Goal: Use online tool/utility: Use online tool/utility

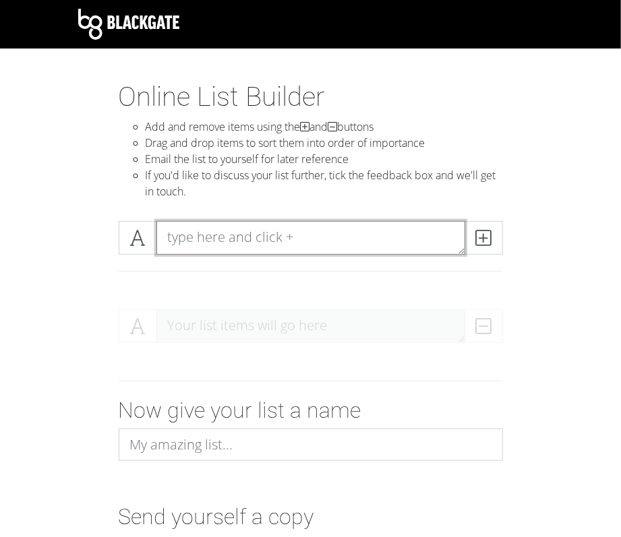
click at [285, 245] on textarea at bounding box center [310, 238] width 309 height 34
type textarea "Country Swing"
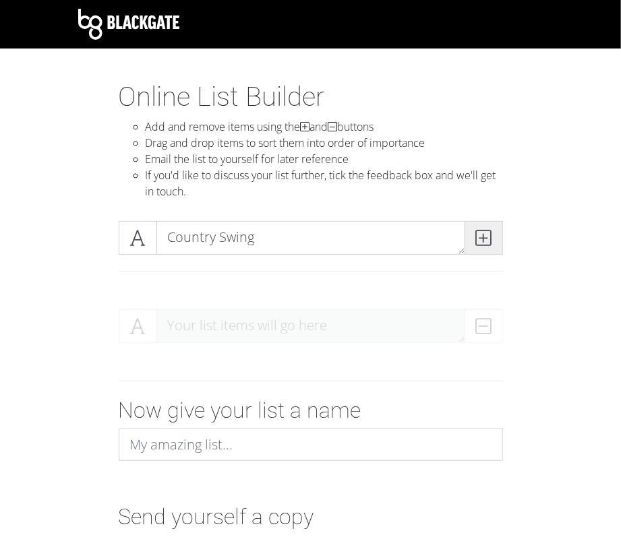
click at [490, 237] on icon at bounding box center [484, 237] width 16 height 13
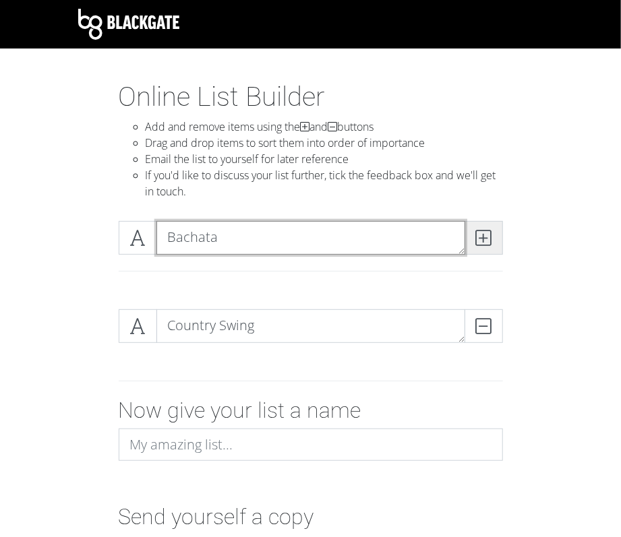
type textarea "Bachata"
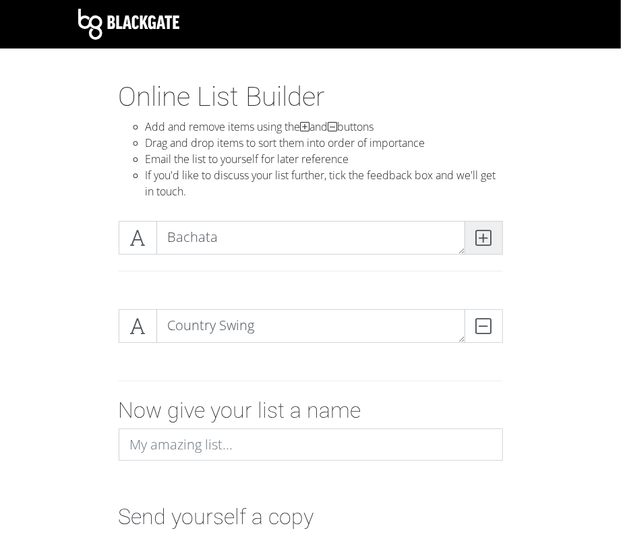
click at [487, 237] on icon at bounding box center [484, 237] width 16 height 13
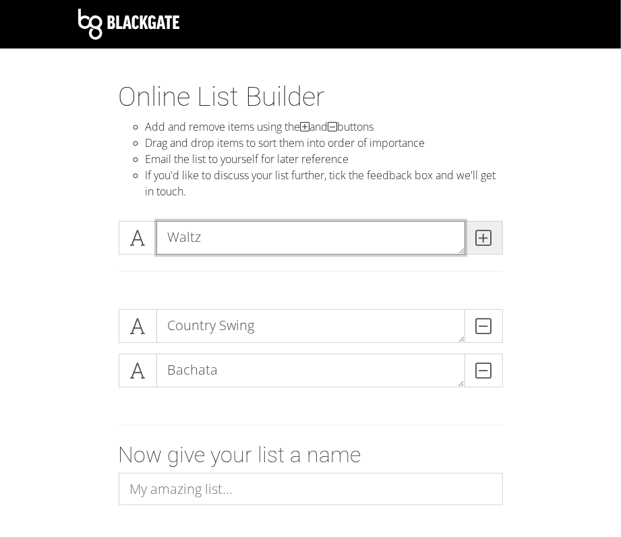
type textarea "Waltz"
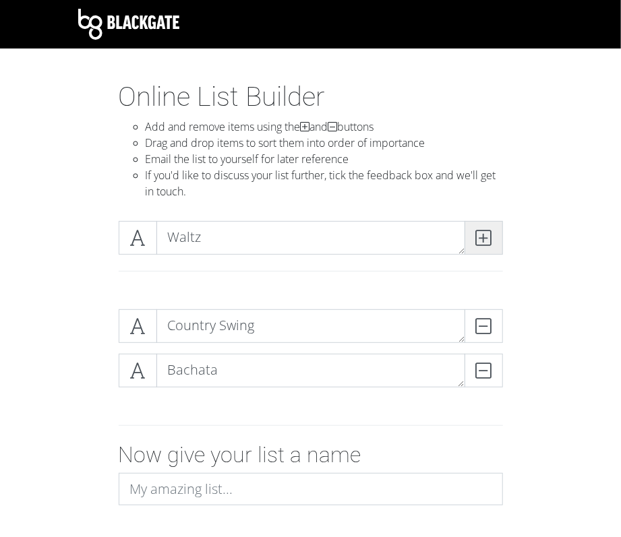
click at [487, 237] on icon at bounding box center [484, 237] width 16 height 13
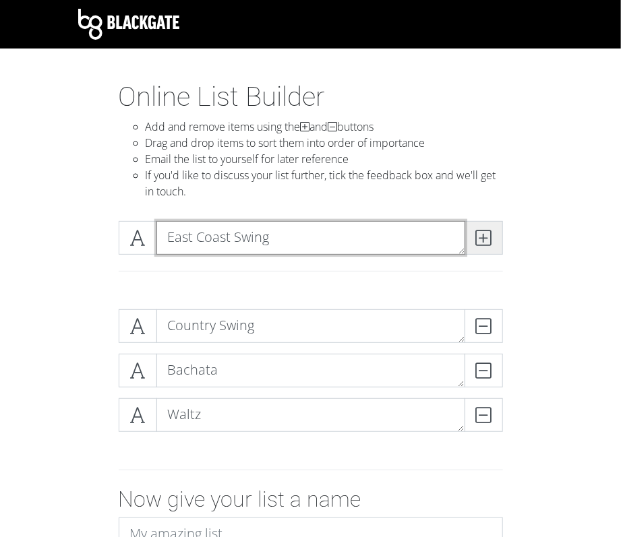
type textarea "East Coast Swing"
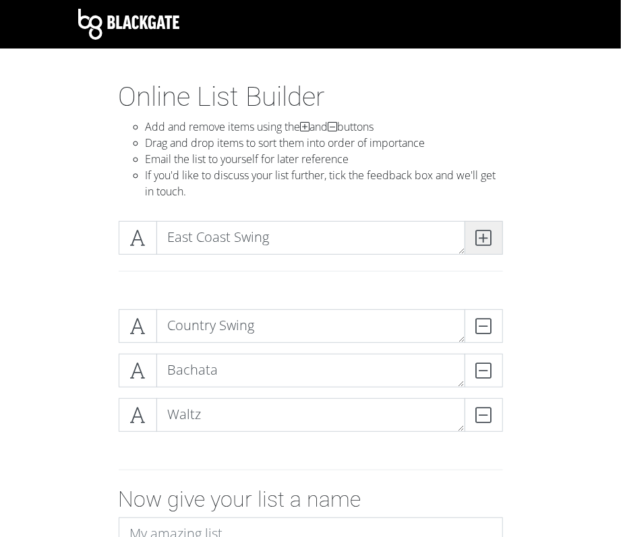
click at [487, 237] on icon at bounding box center [484, 237] width 16 height 13
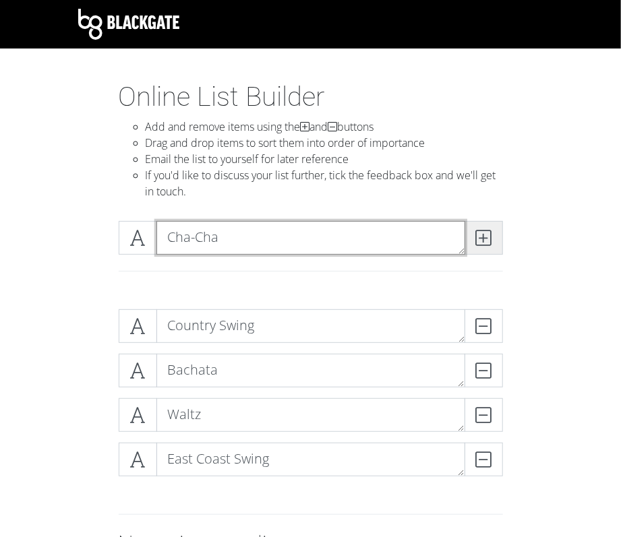
type textarea "Cha-Cha"
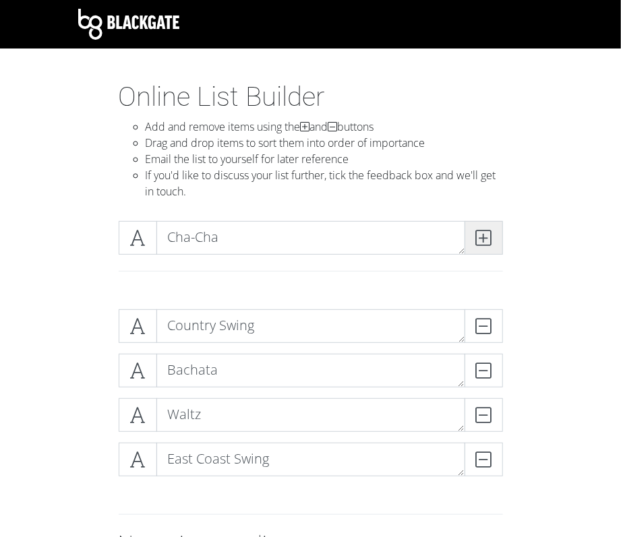
click at [487, 237] on icon at bounding box center [484, 237] width 16 height 13
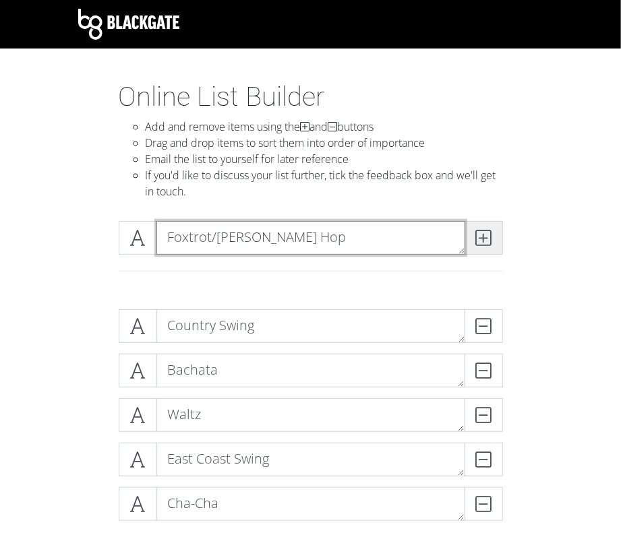
type textarea "Foxtrot/[PERSON_NAME] Hop"
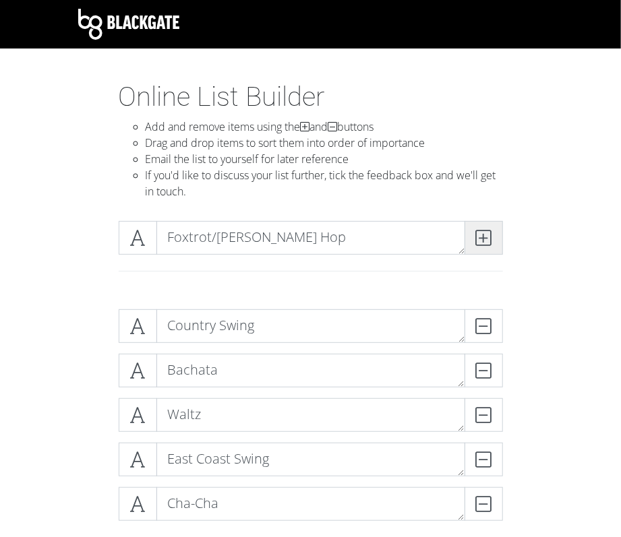
click at [487, 237] on icon at bounding box center [484, 237] width 16 height 13
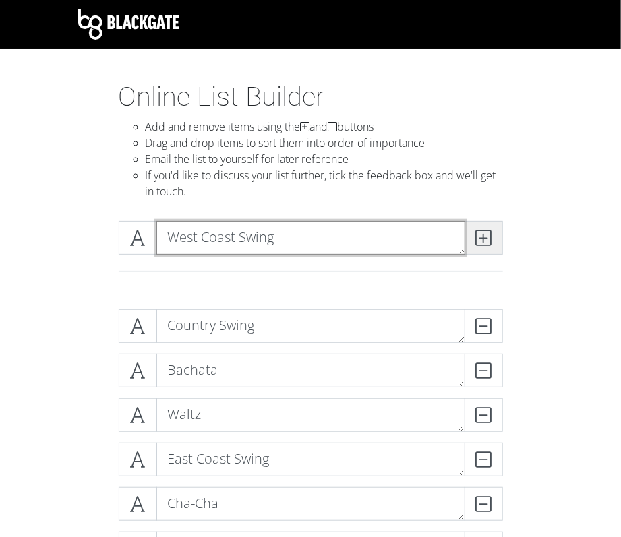
type textarea "West Coast Swing"
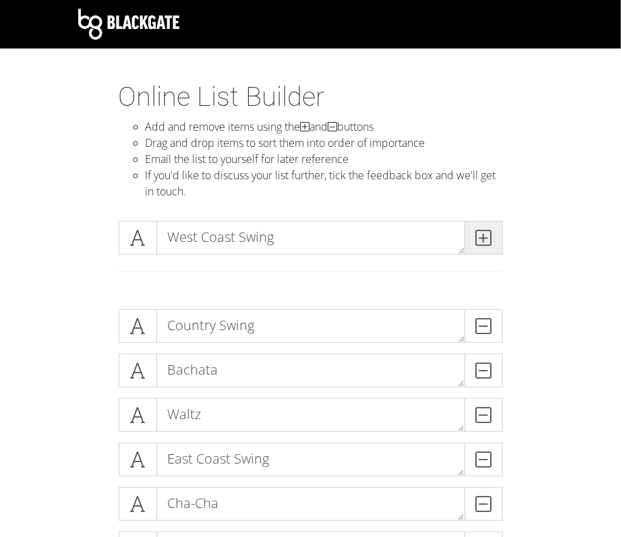
click at [487, 237] on icon at bounding box center [484, 237] width 16 height 13
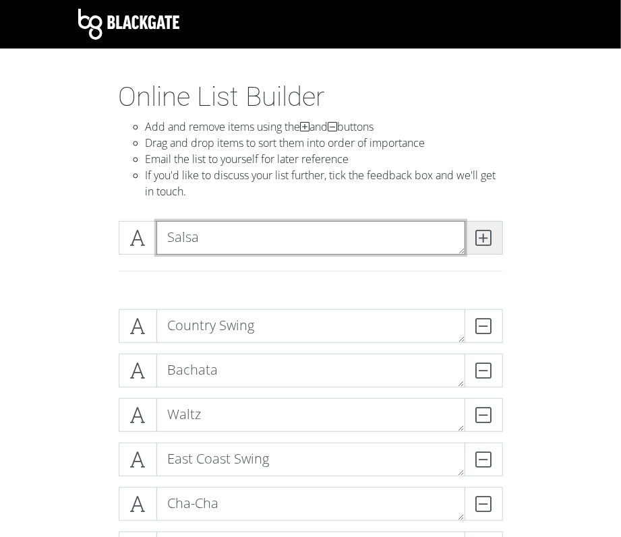
type textarea "Salsa"
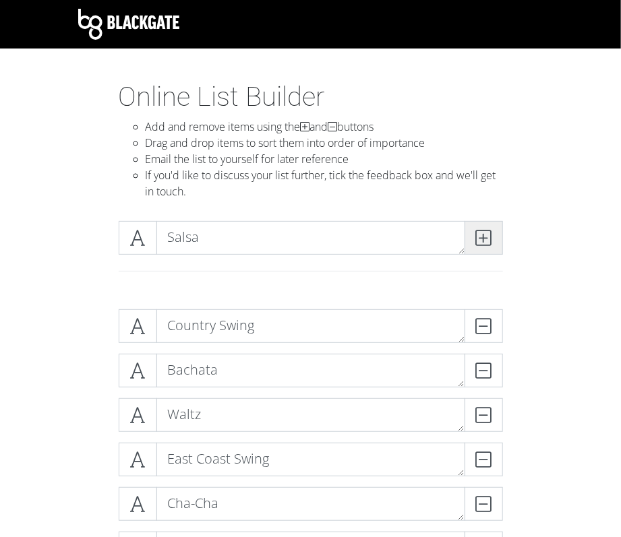
click at [487, 237] on icon at bounding box center [484, 237] width 16 height 13
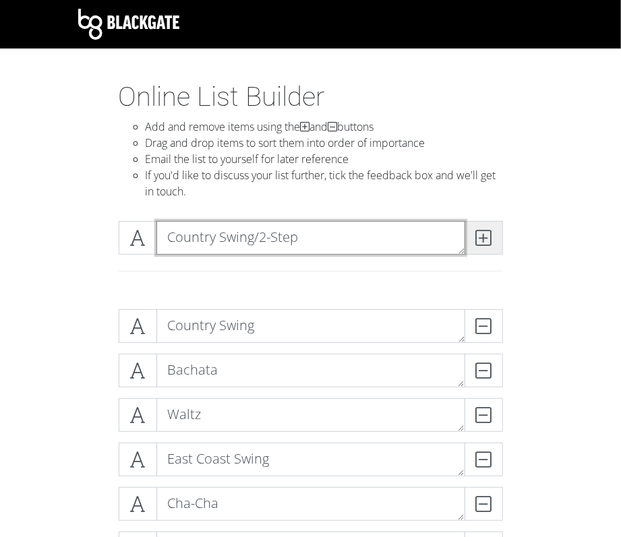
type textarea "Country Swing/2-Step"
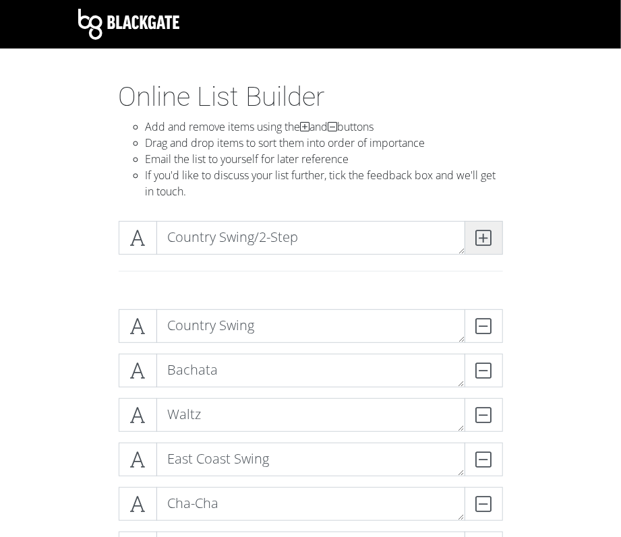
click at [487, 237] on icon at bounding box center [484, 237] width 16 height 13
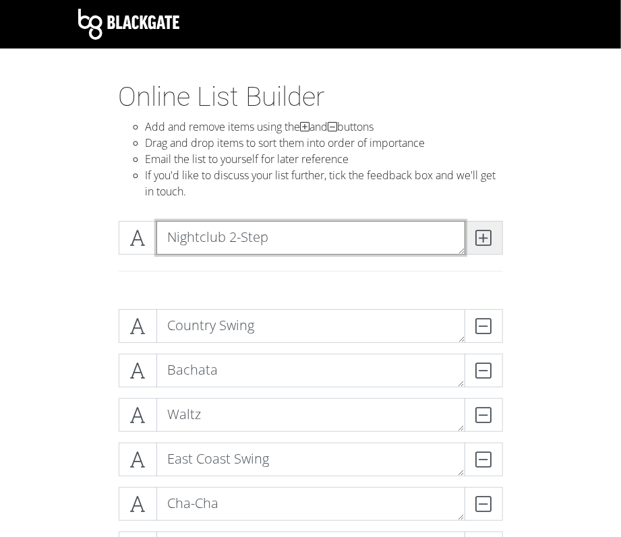
type textarea "Nightclub 2-Step"
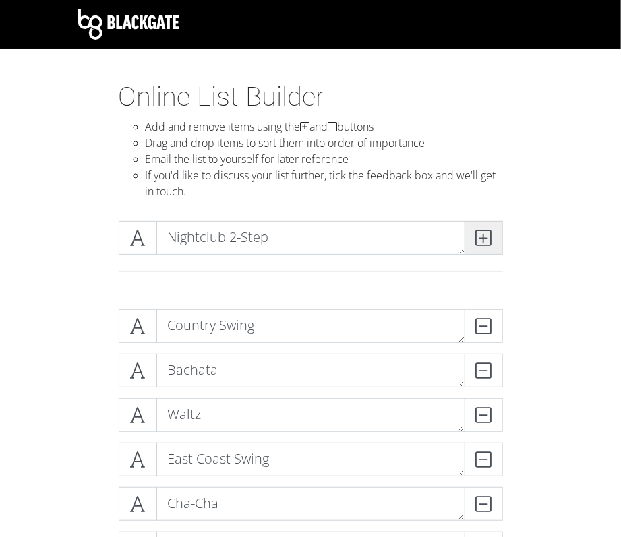
click at [487, 237] on icon at bounding box center [484, 237] width 16 height 13
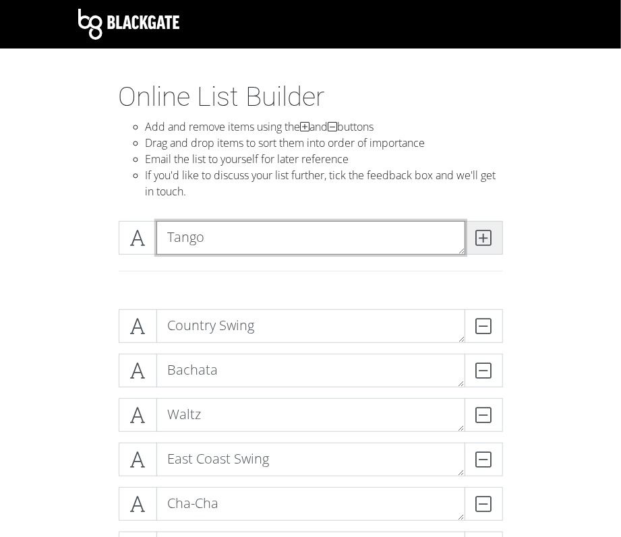
type textarea "Tango"
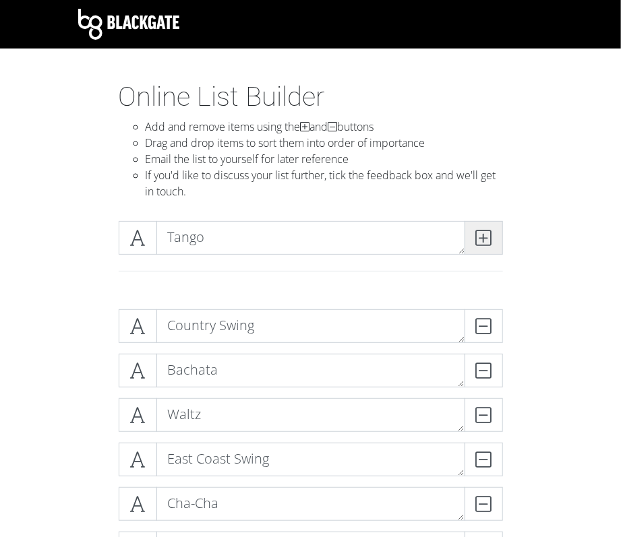
click at [487, 237] on icon at bounding box center [484, 237] width 16 height 13
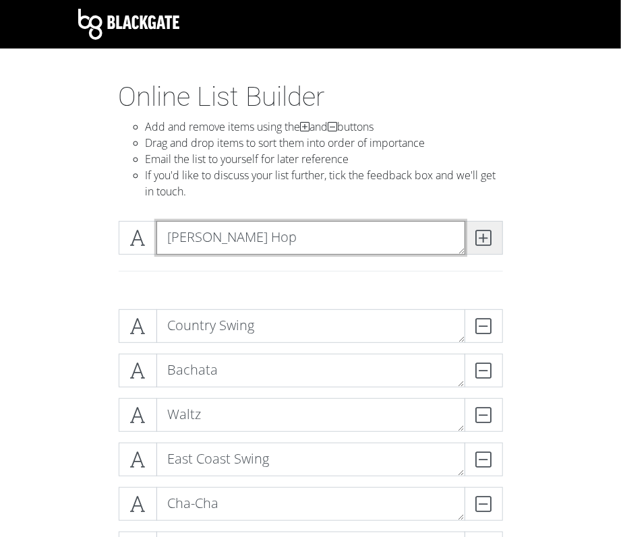
type textarea "[PERSON_NAME] Hop"
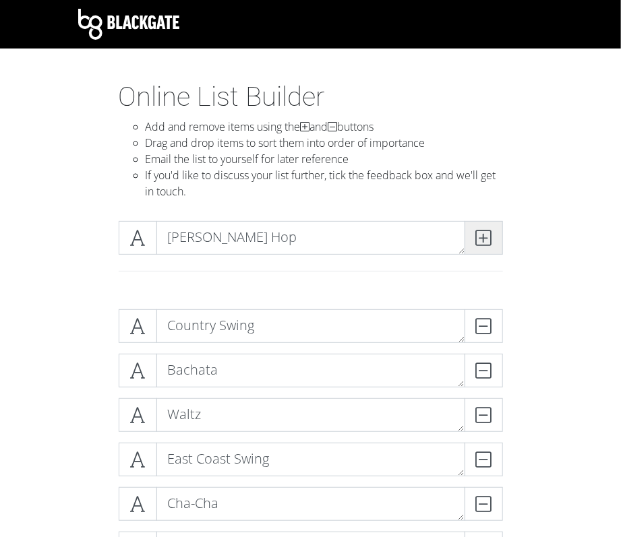
click at [487, 237] on icon at bounding box center [484, 237] width 16 height 13
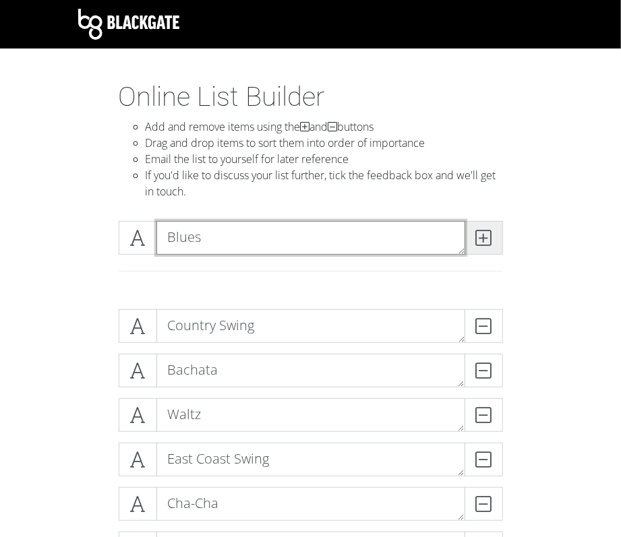
type textarea "Blues"
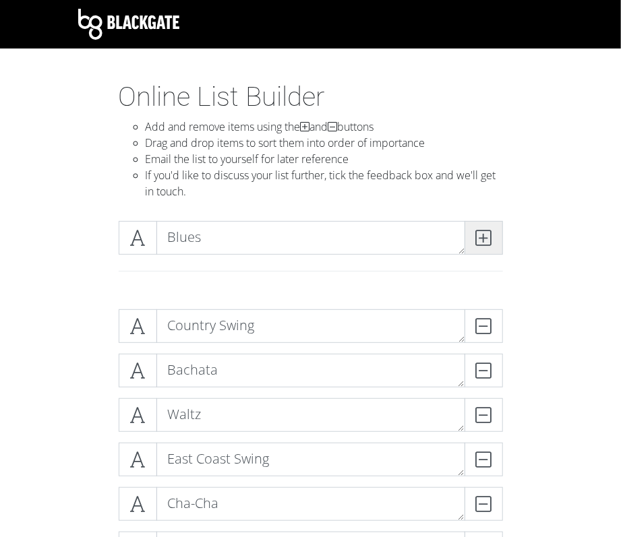
click at [483, 237] on icon at bounding box center [484, 237] width 16 height 13
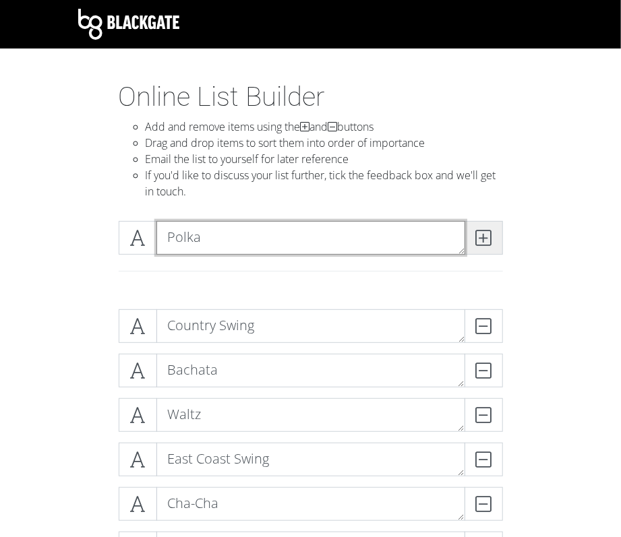
type textarea "Polka"
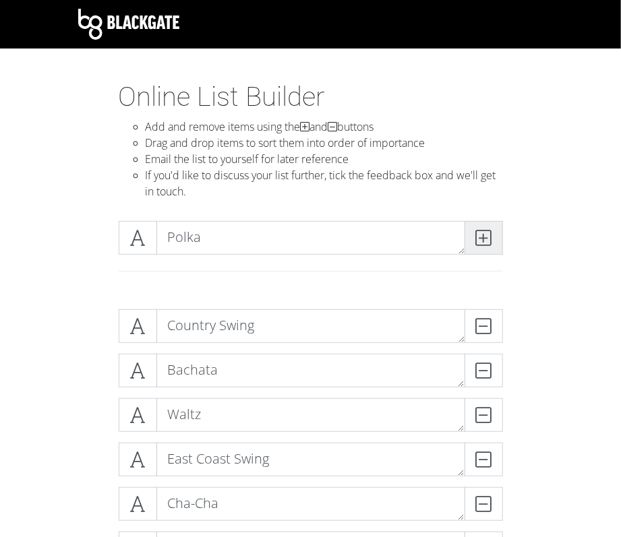
click at [483, 237] on icon at bounding box center [484, 237] width 16 height 13
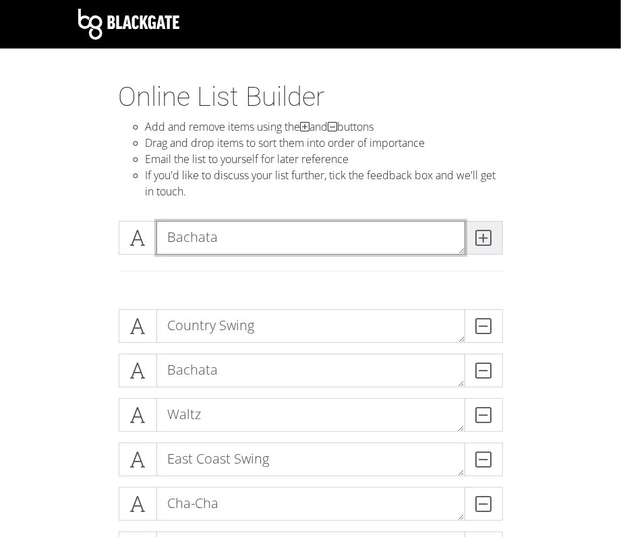
type textarea "Bachata"
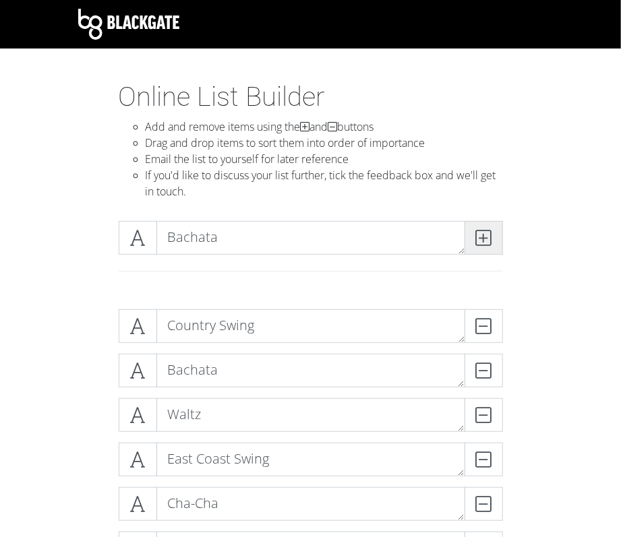
click at [483, 237] on icon at bounding box center [484, 237] width 16 height 13
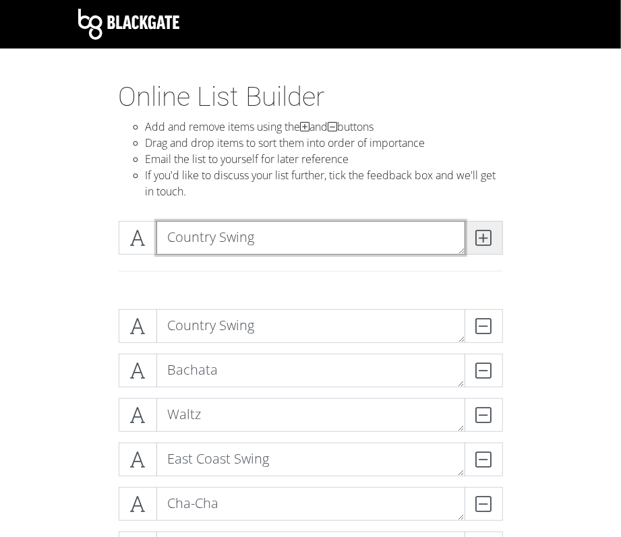
type textarea "Country Swing"
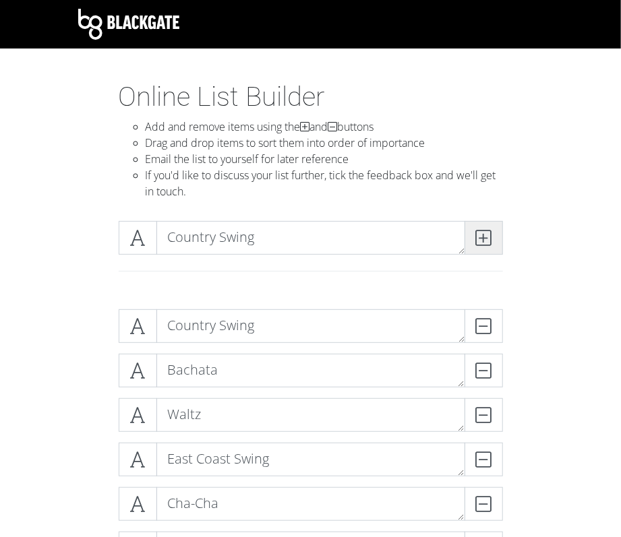
click at [483, 237] on icon at bounding box center [484, 237] width 16 height 13
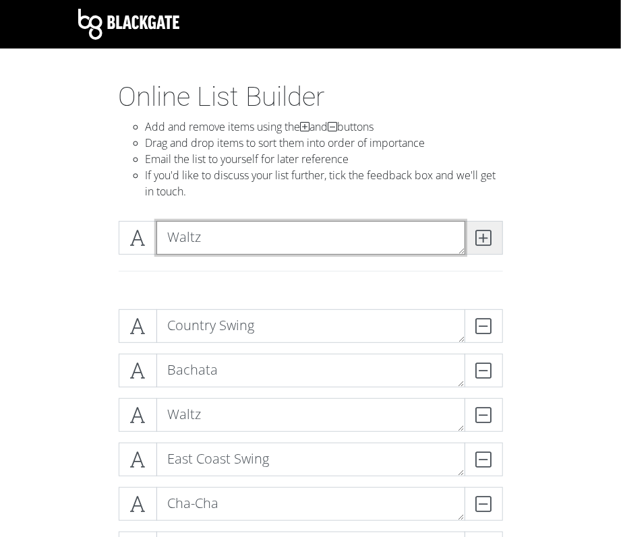
type textarea "Waltz"
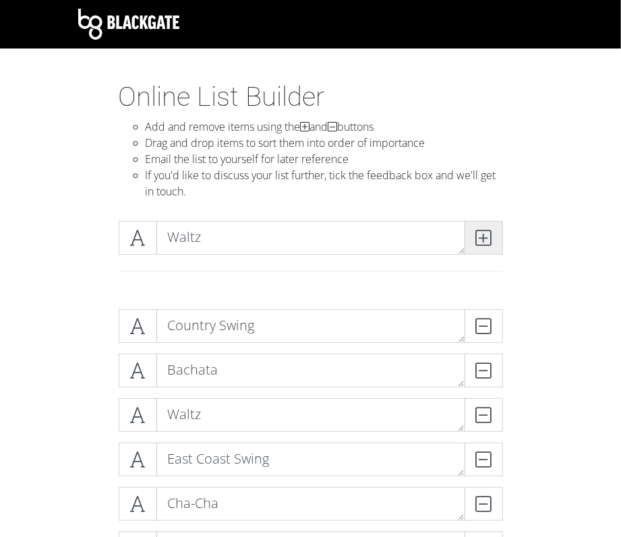
click at [483, 237] on icon at bounding box center [484, 237] width 16 height 13
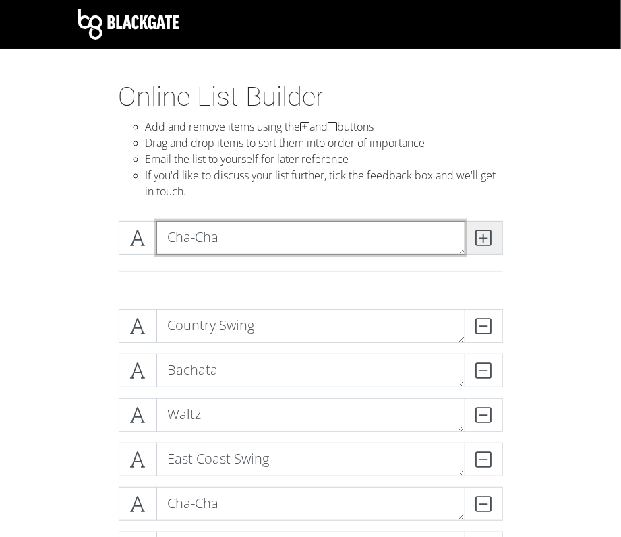
type textarea "Cha-Cha"
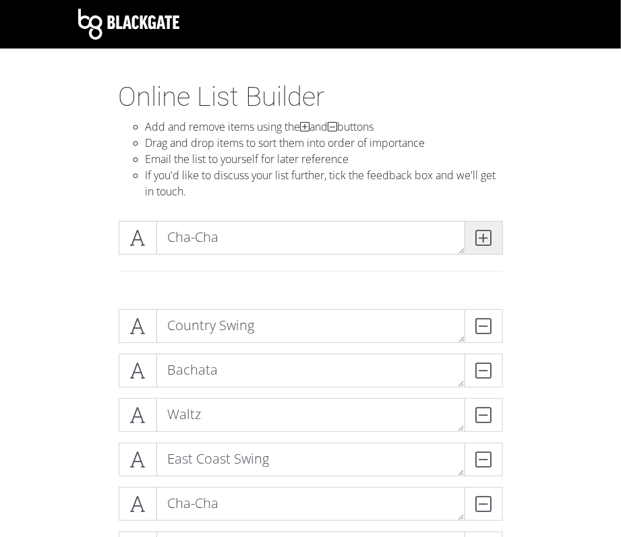
click at [483, 237] on icon at bounding box center [484, 237] width 16 height 13
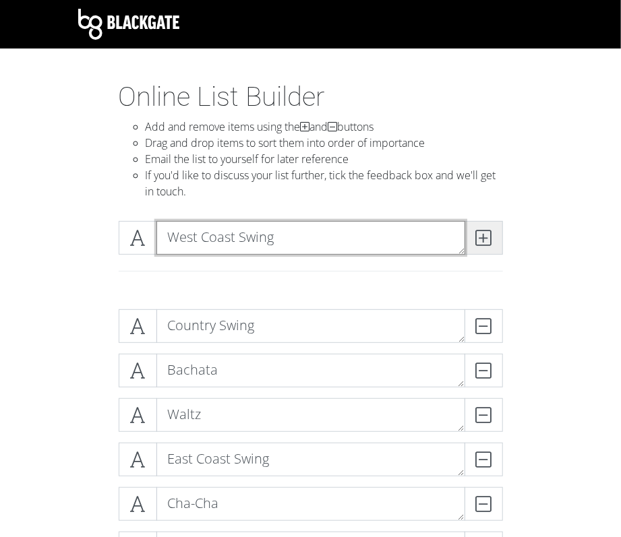
type textarea "West Coast Swing"
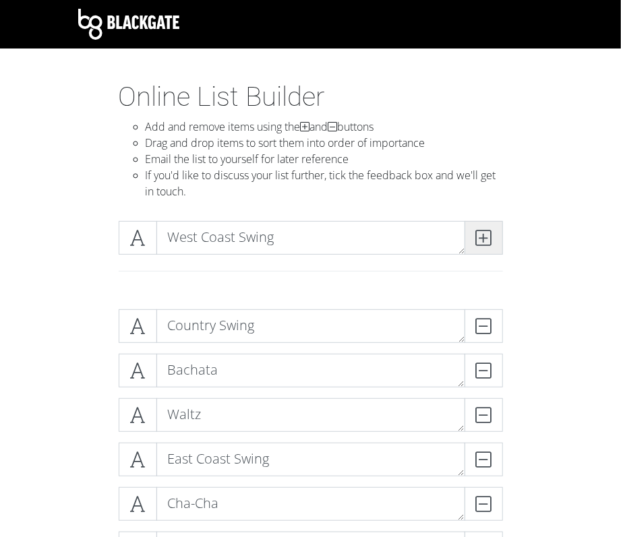
click at [483, 236] on icon at bounding box center [484, 237] width 16 height 13
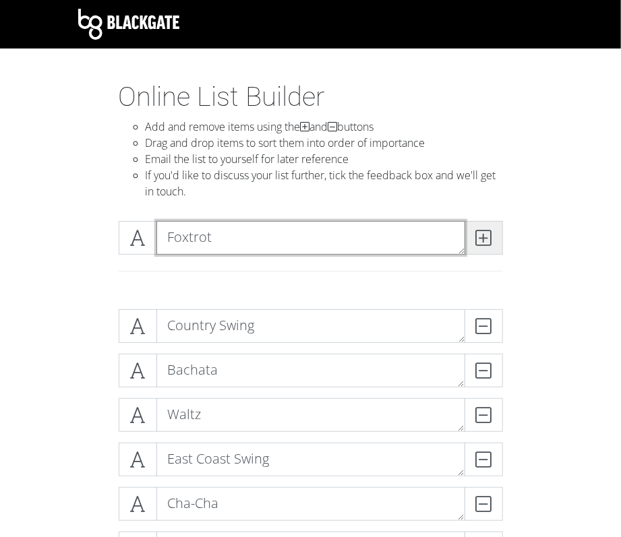
type textarea "Foxtrot"
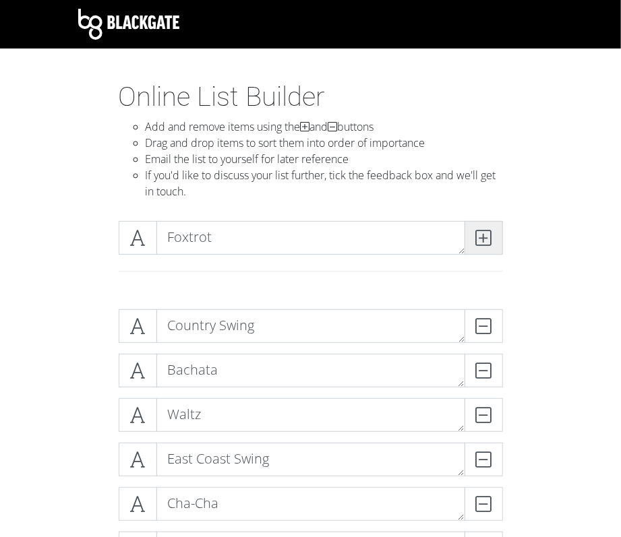
click at [483, 236] on icon at bounding box center [484, 237] width 16 height 13
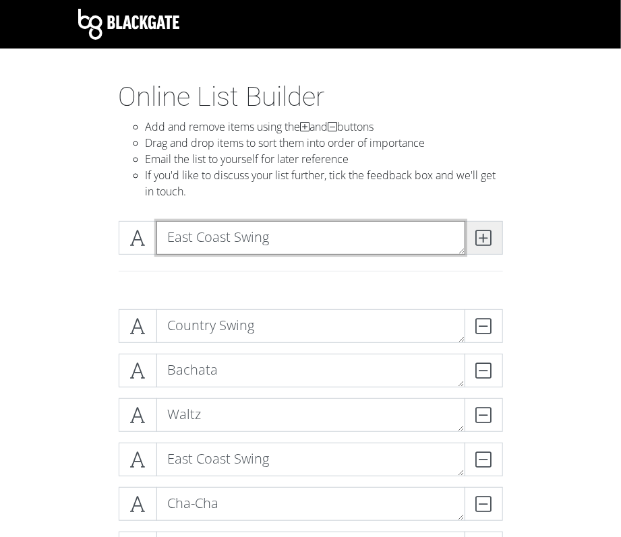
type textarea "East Coast Swing"
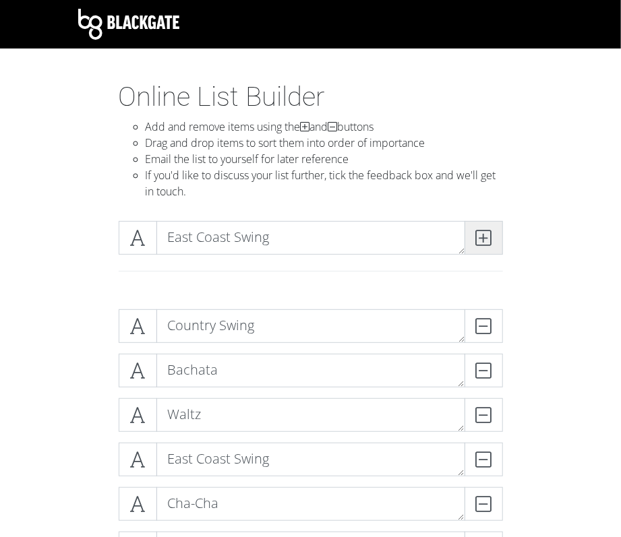
click at [483, 236] on icon at bounding box center [484, 237] width 16 height 13
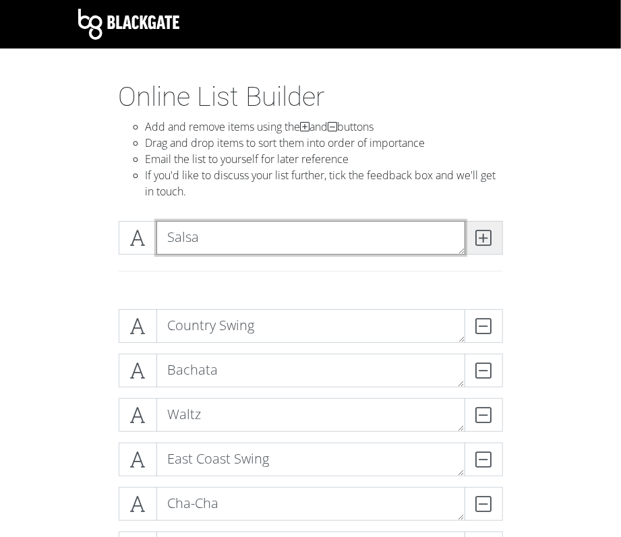
type textarea "Salsa"
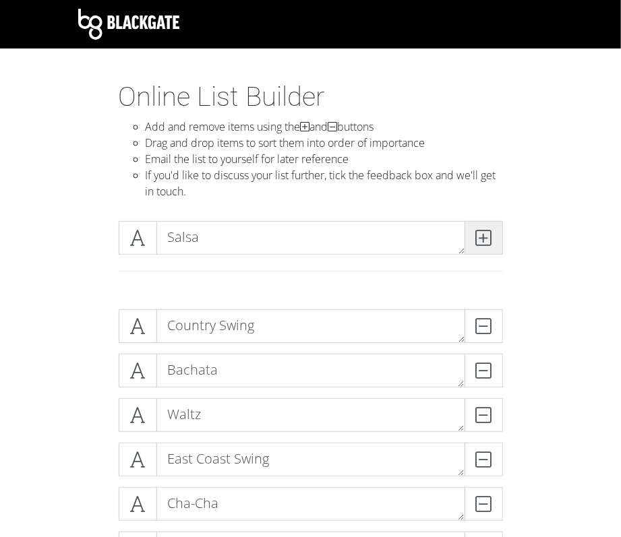
click at [483, 236] on icon at bounding box center [484, 237] width 16 height 13
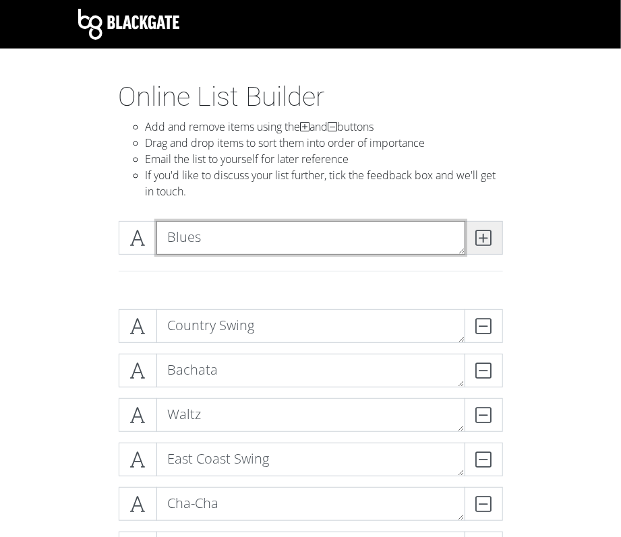
type textarea "Blues"
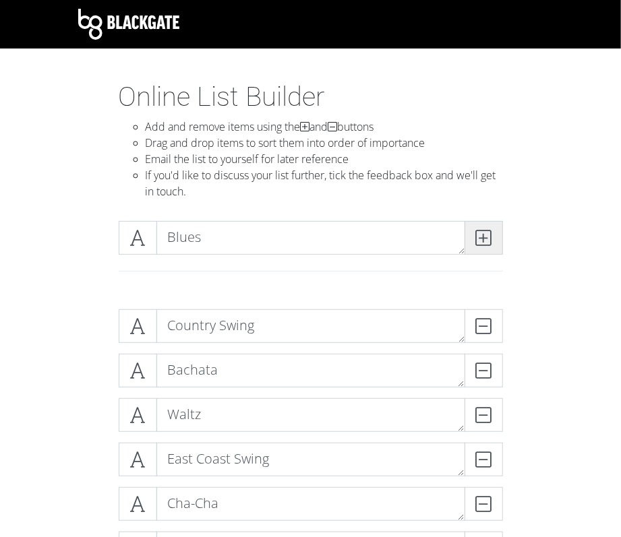
click at [483, 236] on icon at bounding box center [484, 237] width 16 height 13
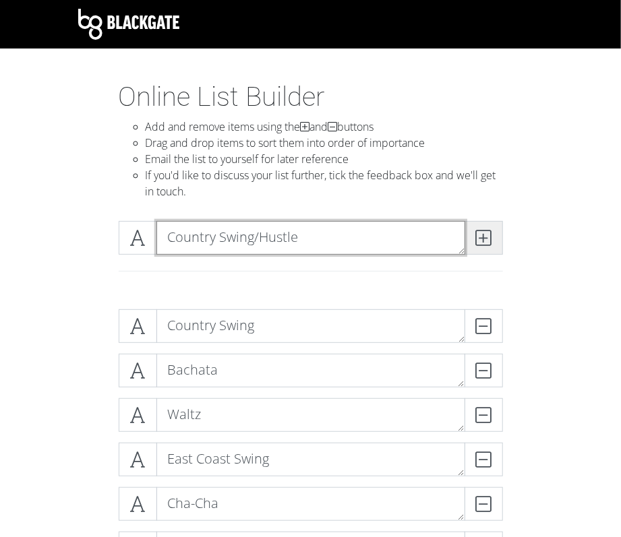
type textarea "Country Swing/Hustle"
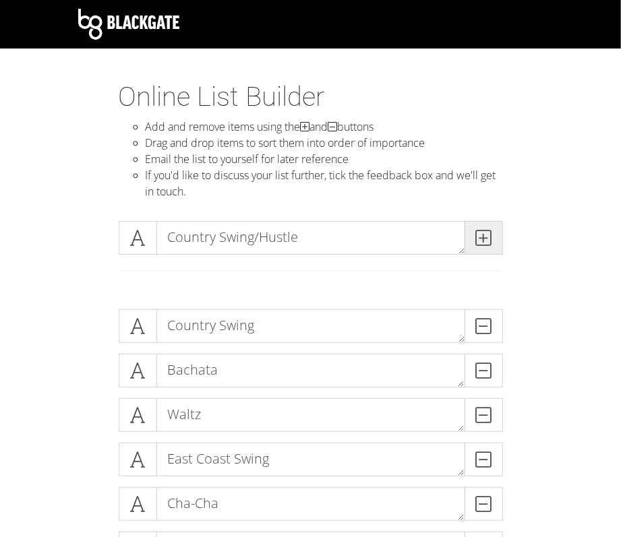
click at [483, 236] on icon at bounding box center [484, 237] width 16 height 13
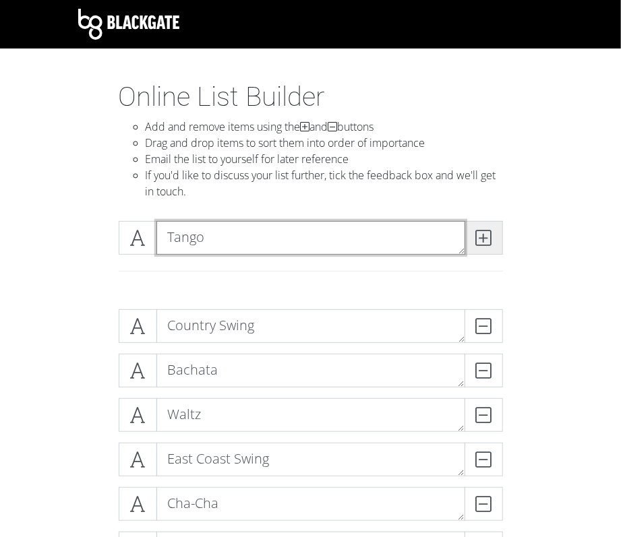
type textarea "Tango"
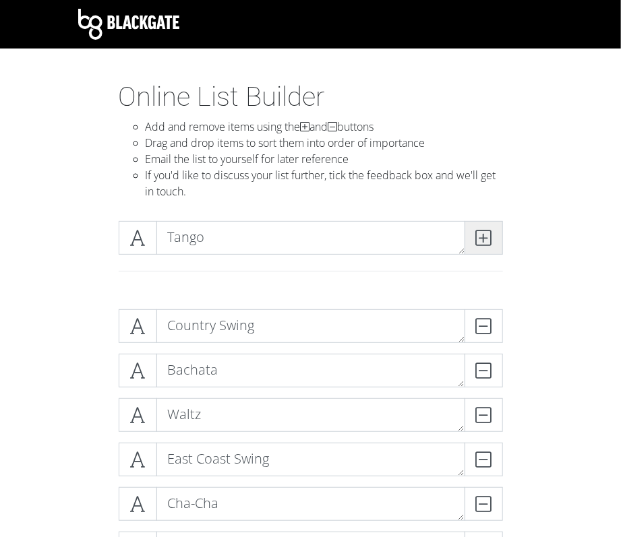
click at [483, 236] on icon at bounding box center [484, 237] width 16 height 13
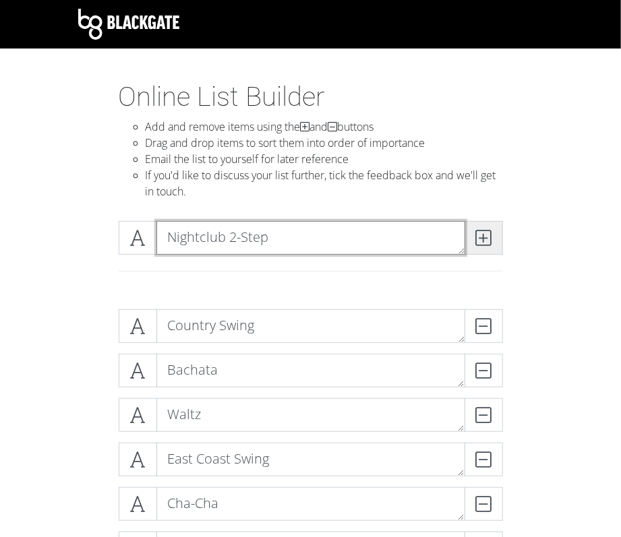
type textarea "Nightclub 2-Step"
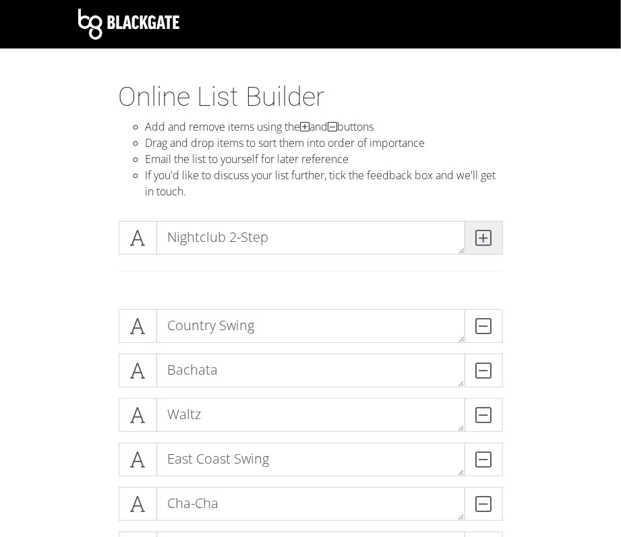
click at [483, 236] on icon at bounding box center [484, 237] width 16 height 13
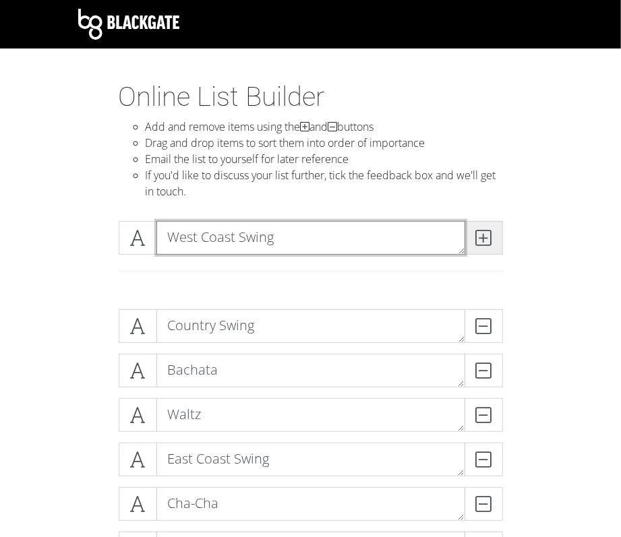
type textarea "West Coast Swing"
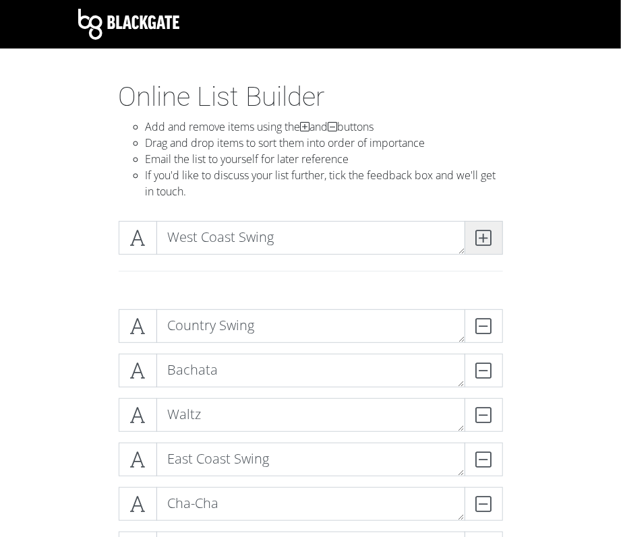
click at [483, 236] on icon at bounding box center [484, 237] width 16 height 13
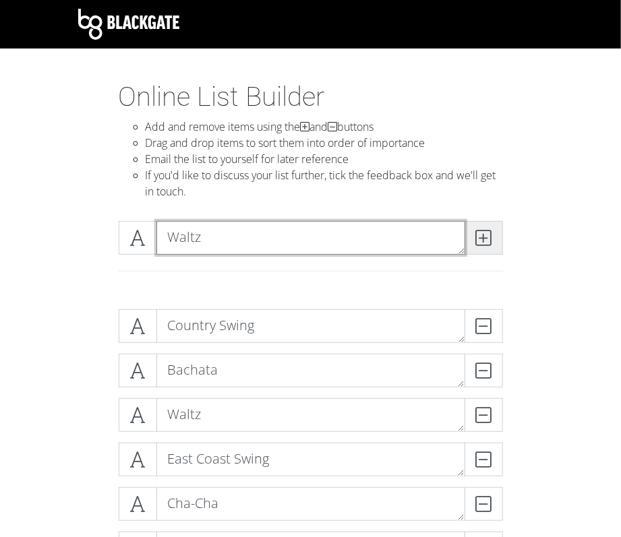
type textarea "Waltz"
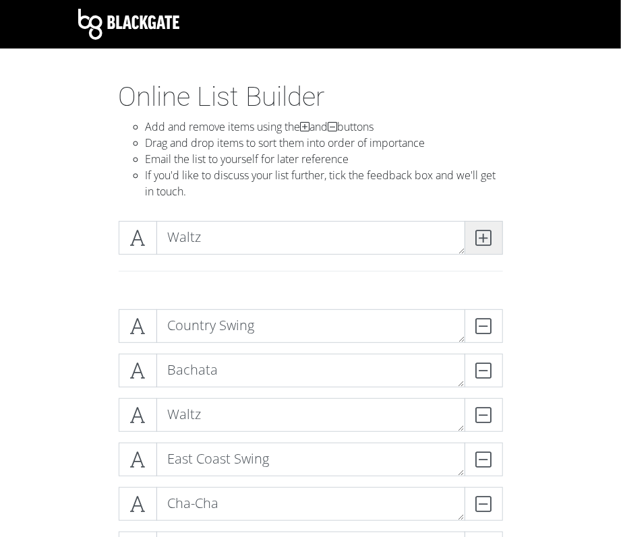
click at [483, 236] on icon at bounding box center [484, 237] width 16 height 13
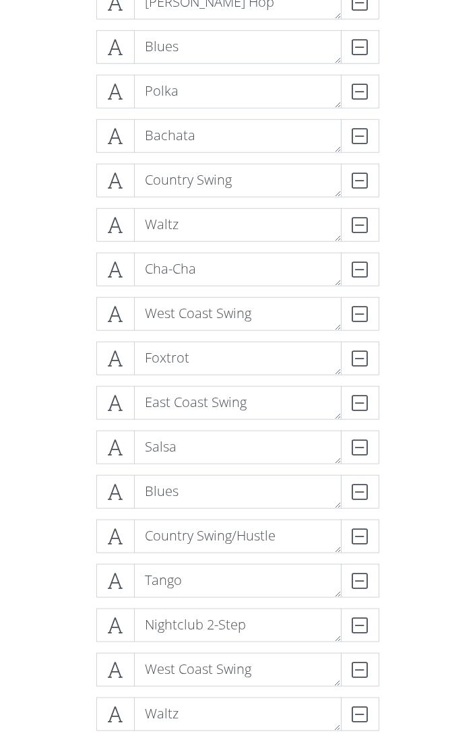
scroll to position [805, 0]
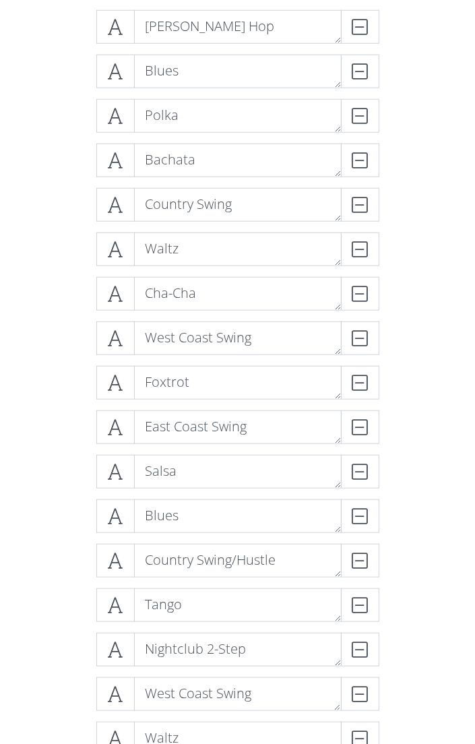
drag, startPoint x: 442, startPoint y: 411, endPoint x: 413, endPoint y: 203, distance: 210.3
click at [413, 203] on div "Country Swing DELETE Bachata DELETE Waltz DELETE East Coast Swing DELETE Cha-Ch…" at bounding box center [238, 143] width 364 height 1267
